Goal: Task Accomplishment & Management: Use online tool/utility

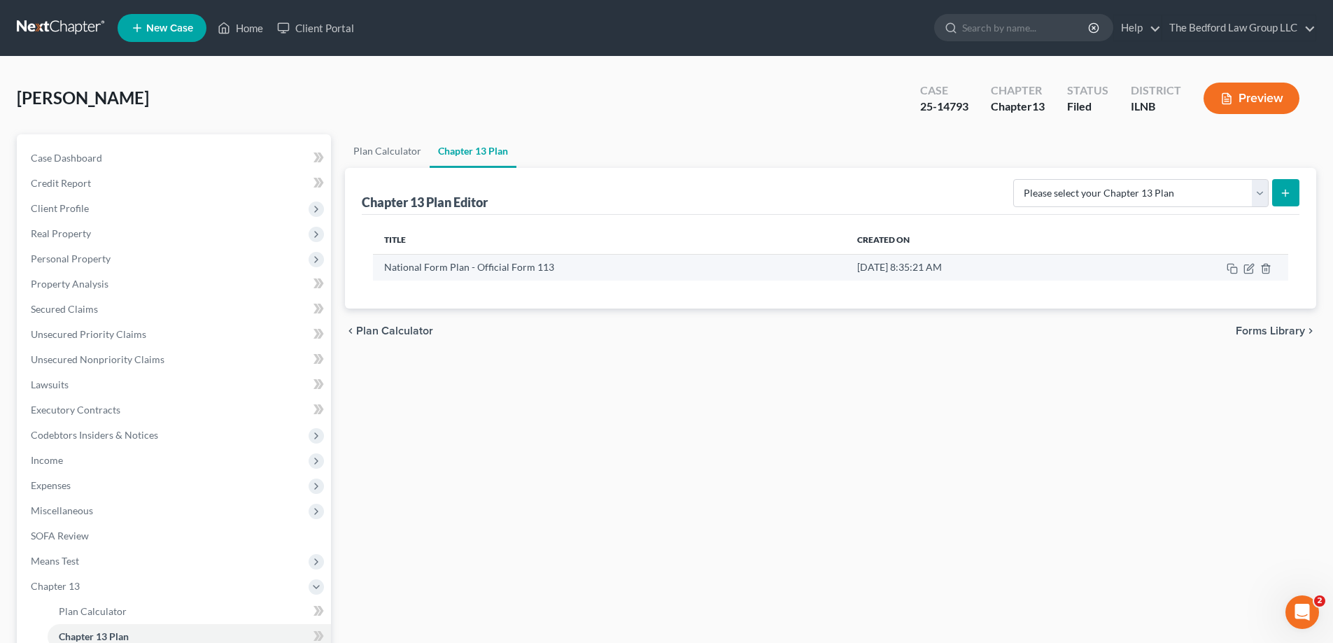
click at [990, 267] on td "[DATE] 8:35:21 AM" at bounding box center [977, 267] width 263 height 27
click at [1249, 269] on icon "button" at bounding box center [1250, 267] width 6 height 6
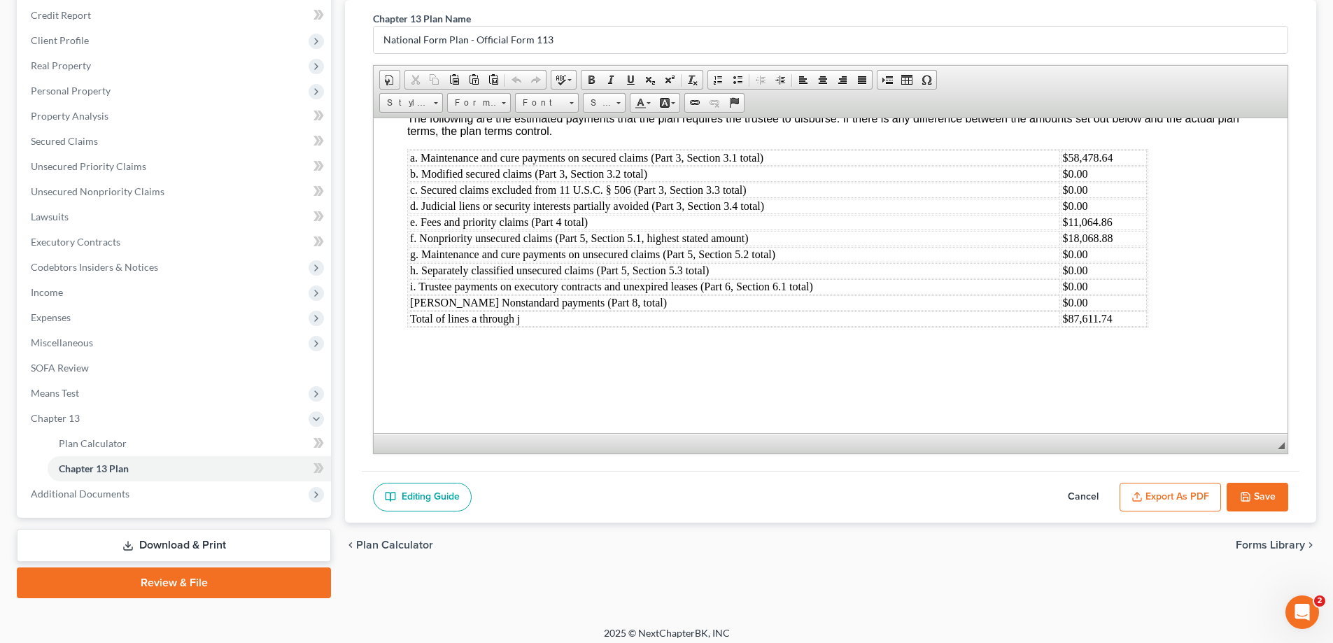
scroll to position [176, 0]
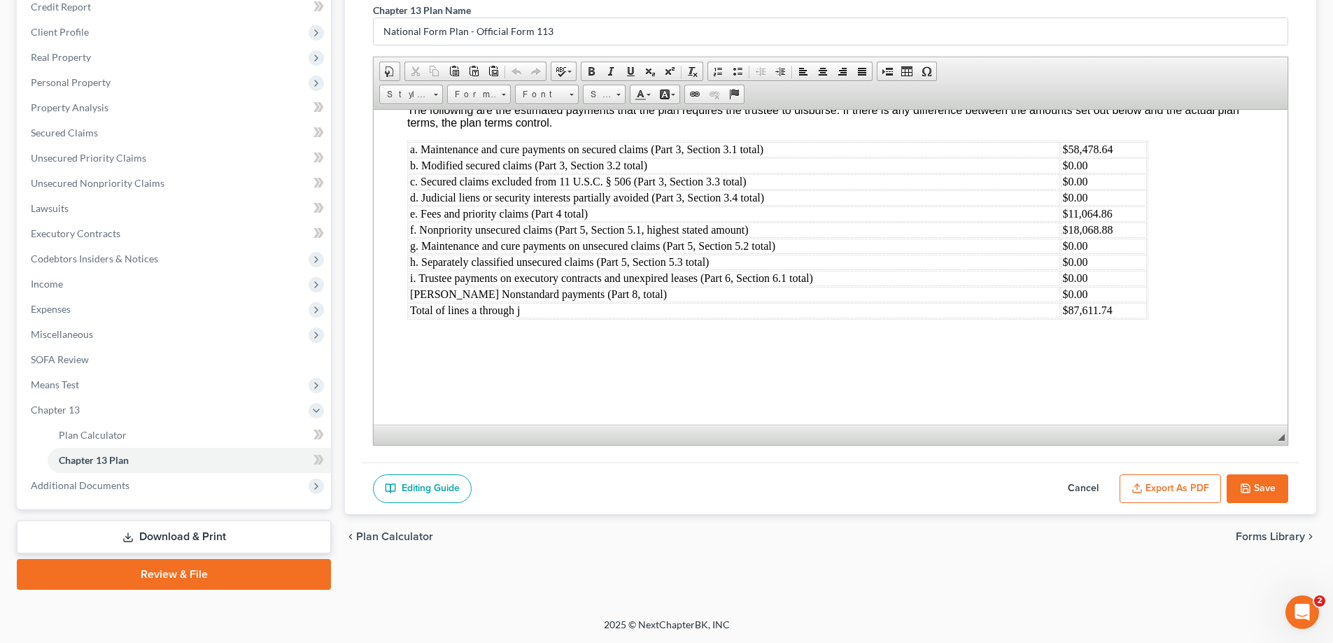
click at [1271, 494] on button "Save" at bounding box center [1257, 488] width 62 height 29
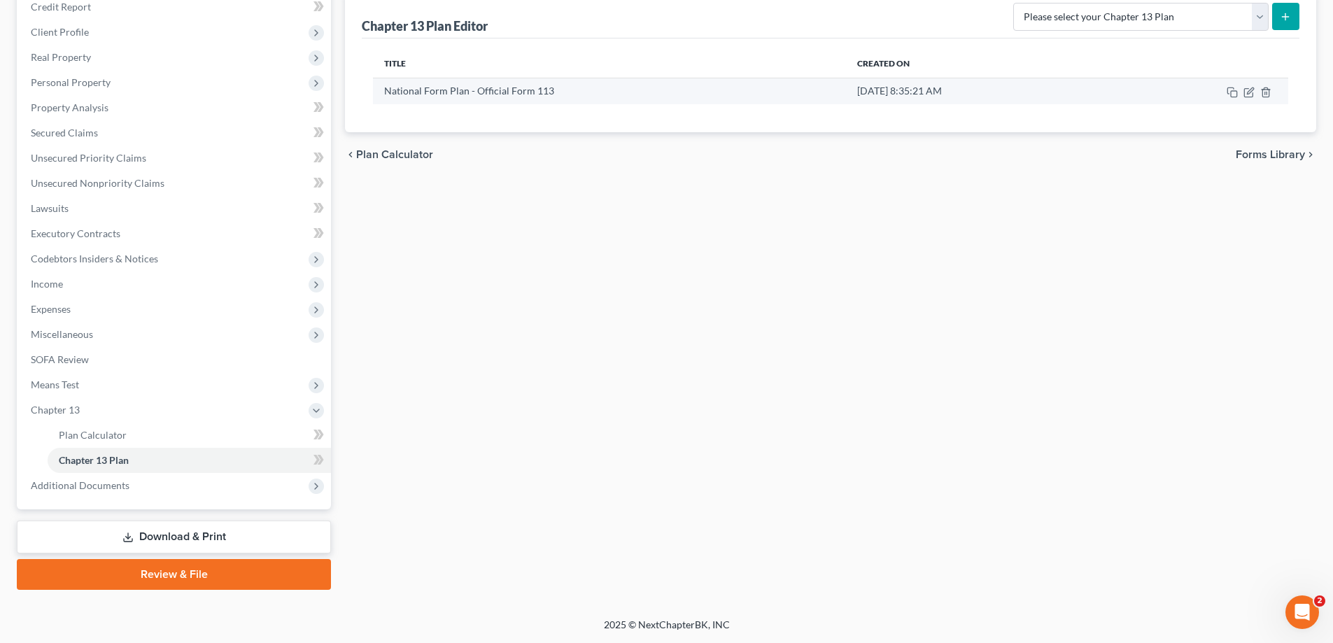
click at [880, 87] on td "[DATE] 8:35:21 AM" at bounding box center [977, 91] width 263 height 27
click at [739, 90] on td "National Form Plan - Official Form 113" at bounding box center [609, 91] width 473 height 27
click at [741, 90] on td "National Form Plan - Official Form 113" at bounding box center [609, 91] width 473 height 27
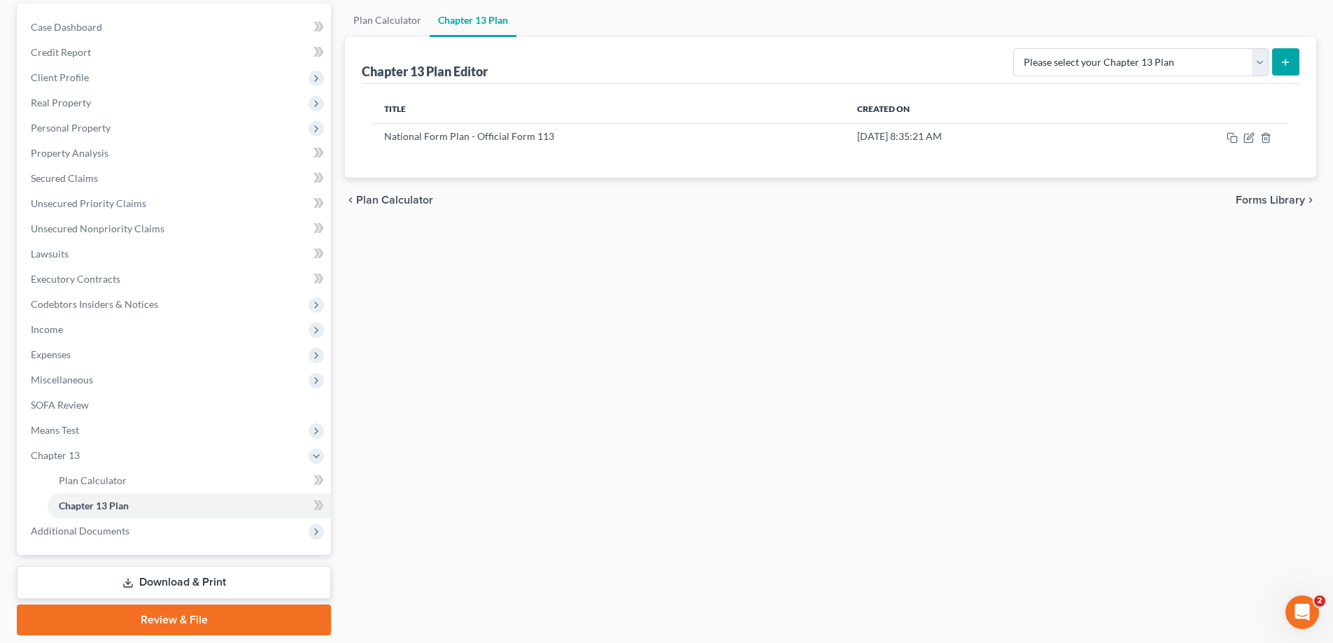
scroll to position [106, 0]
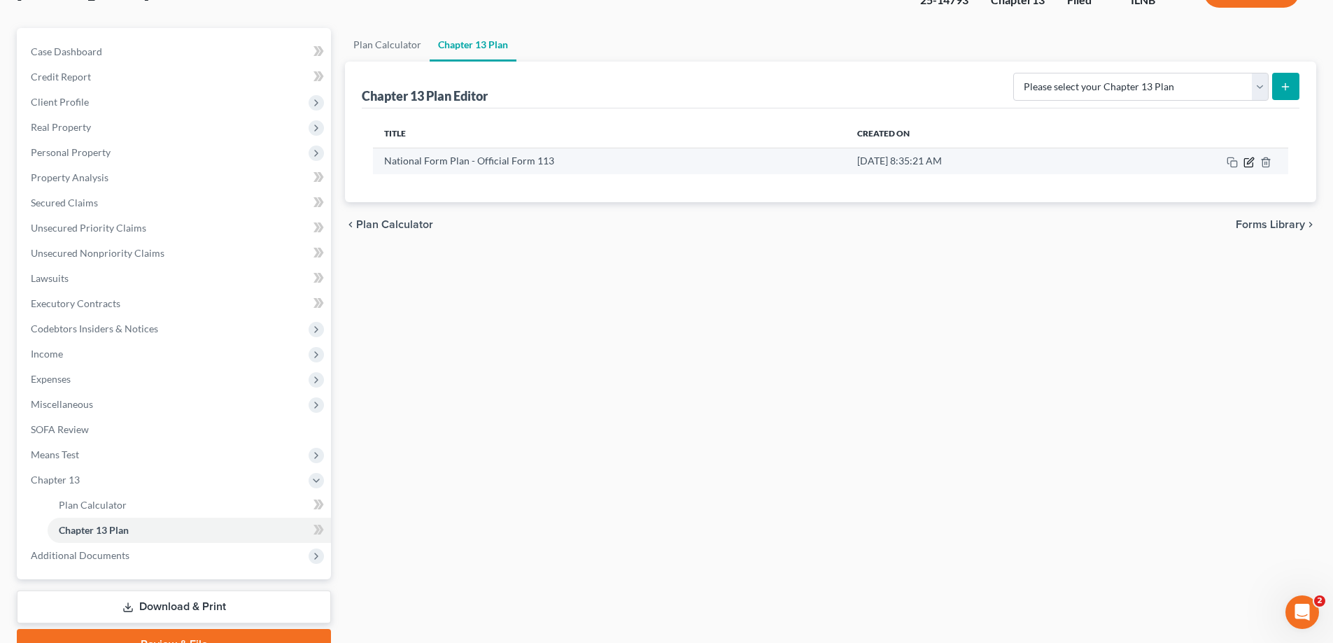
click at [1252, 167] on icon "button" at bounding box center [1248, 162] width 8 height 8
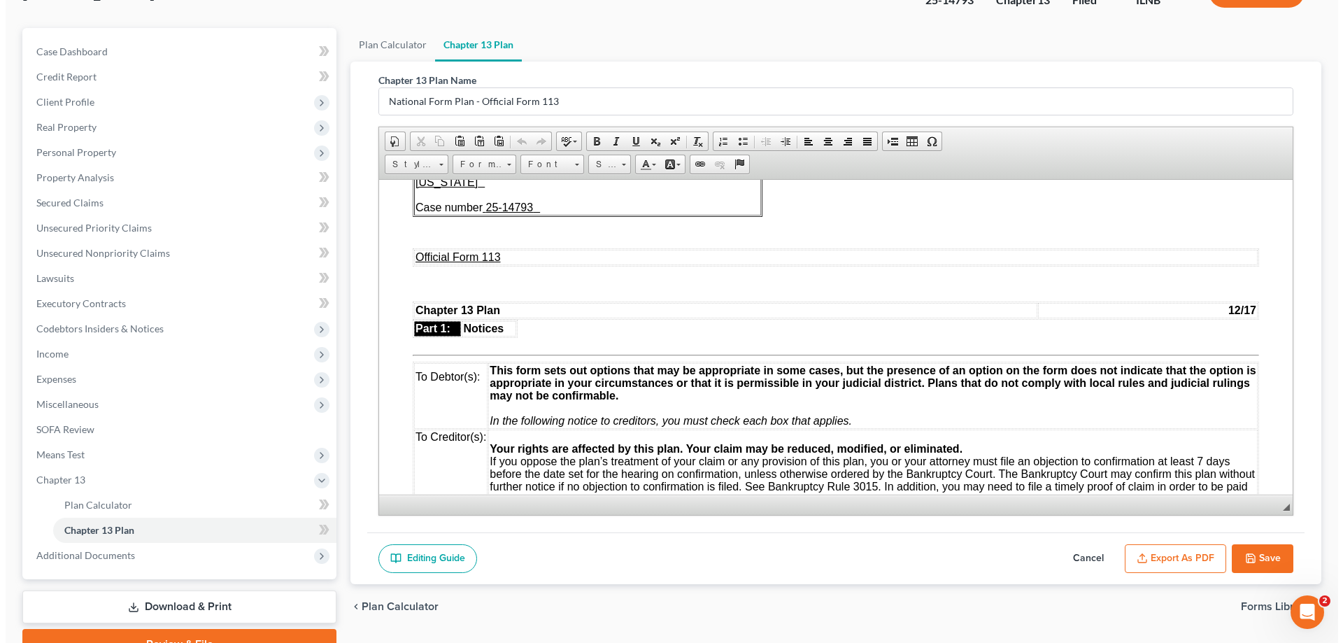
scroll to position [210, 0]
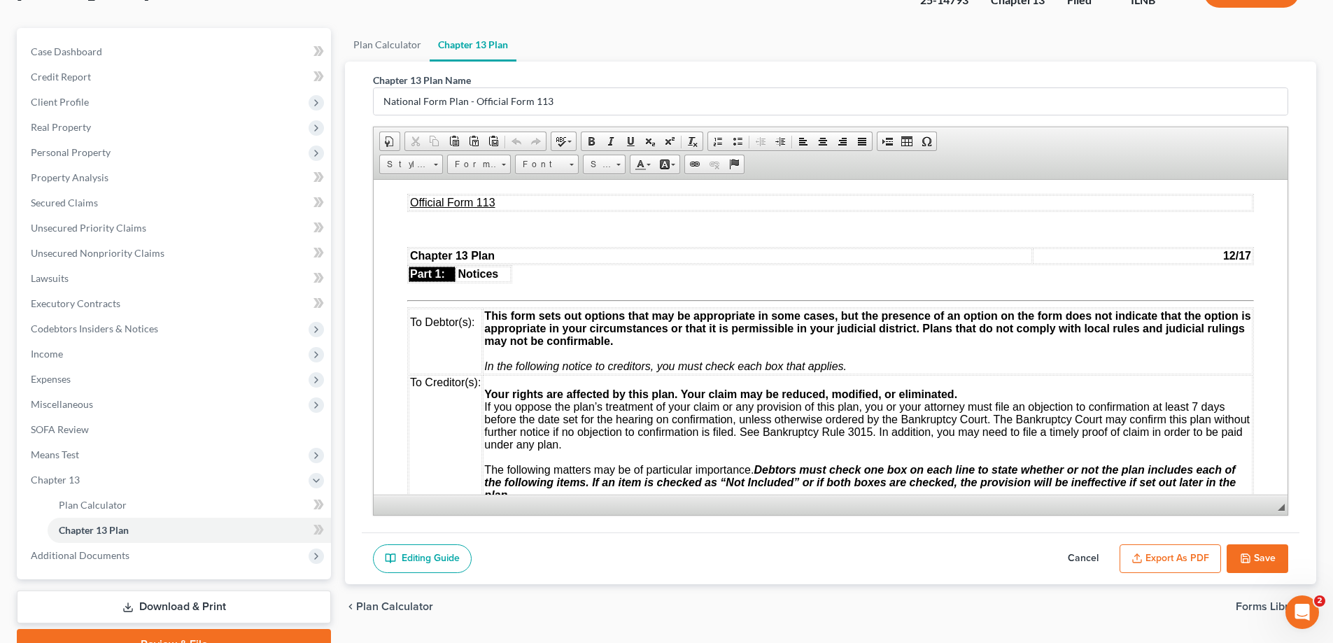
click at [1188, 552] on button "Export as PDF" at bounding box center [1169, 558] width 101 height 29
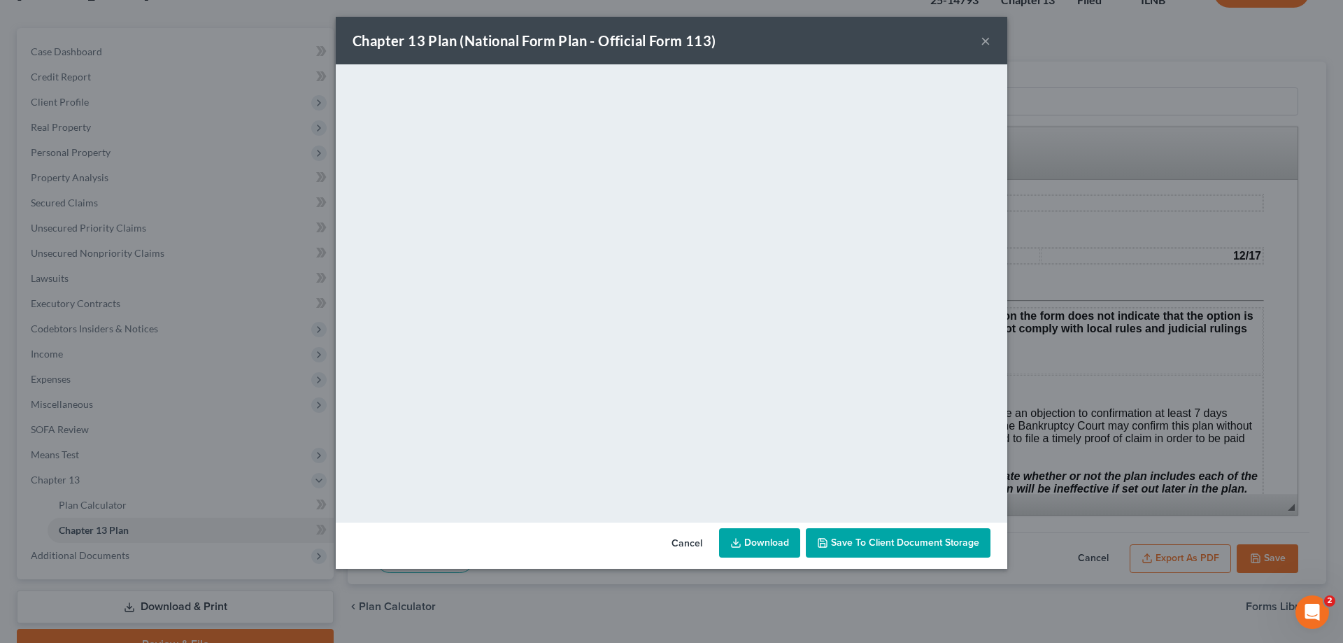
click at [772, 544] on link "Download" at bounding box center [759, 542] width 81 height 29
